Goal: Information Seeking & Learning: Learn about a topic

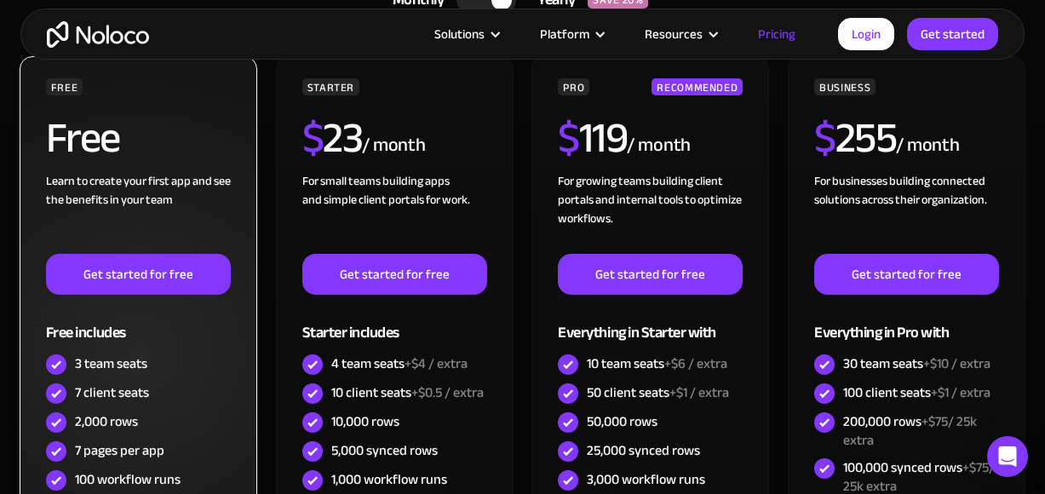
scroll to position [596, 0]
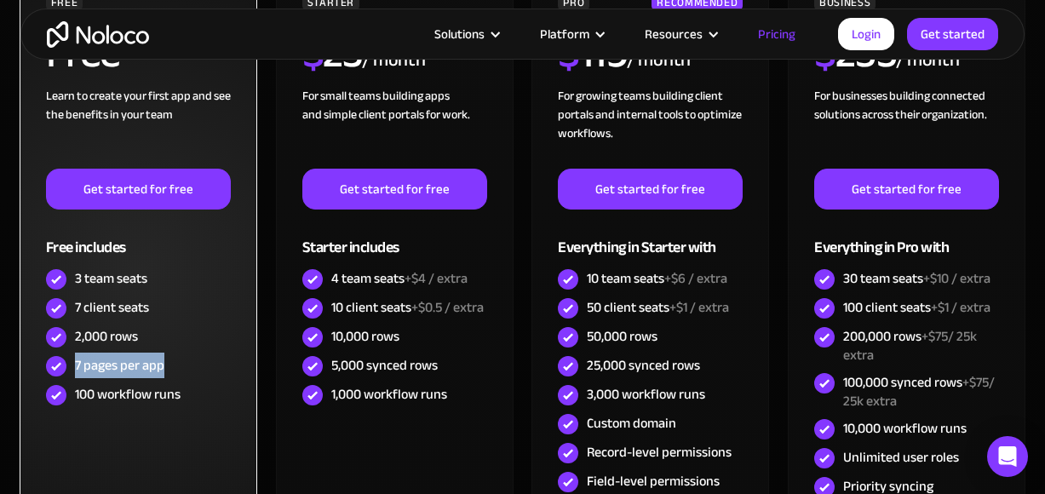
drag, startPoint x: 77, startPoint y: 362, endPoint x: 181, endPoint y: 372, distance: 105.3
click at [181, 372] on div "7 pages per app" at bounding box center [138, 366] width 185 height 29
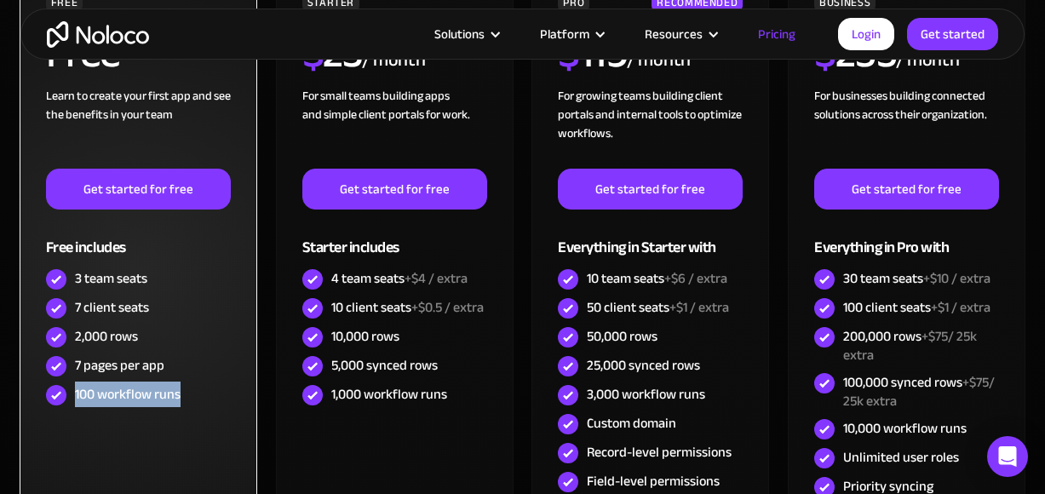
drag, startPoint x: 75, startPoint y: 392, endPoint x: 189, endPoint y: 391, distance: 114.2
click at [189, 391] on div "100 workflow runs" at bounding box center [138, 395] width 185 height 29
click at [189, 389] on div "100 workflow runs" at bounding box center [138, 395] width 185 height 29
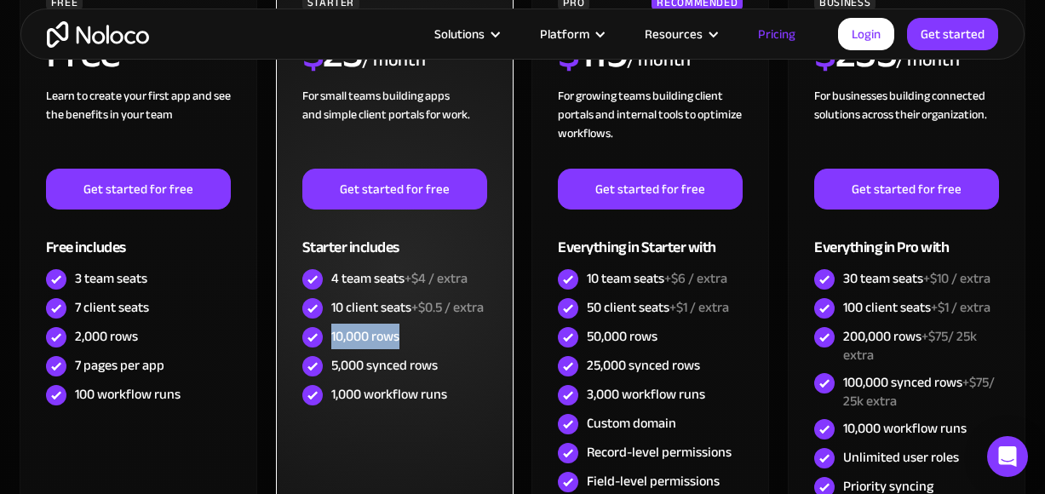
drag, startPoint x: 332, startPoint y: 335, endPoint x: 423, endPoint y: 334, distance: 91.2
click at [423, 334] on div "10,000 rows" at bounding box center [394, 337] width 185 height 29
drag, startPoint x: 329, startPoint y: 362, endPoint x: 464, endPoint y: 364, distance: 135.5
click at [464, 365] on div "5,000 synced rows" at bounding box center [394, 366] width 185 height 29
click at [464, 361] on div "5,000 synced rows" at bounding box center [394, 366] width 185 height 29
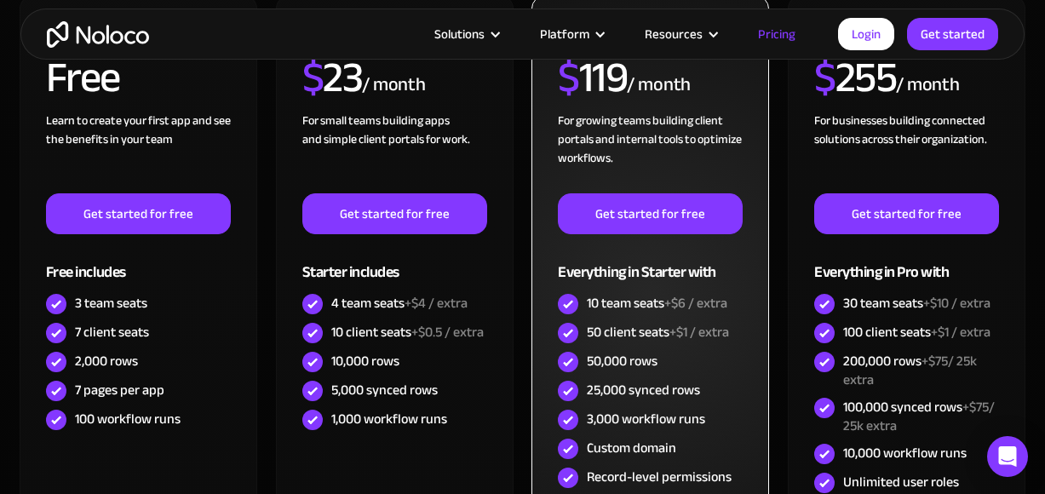
scroll to position [0, 0]
